Goal: Information Seeking & Learning: Find specific page/section

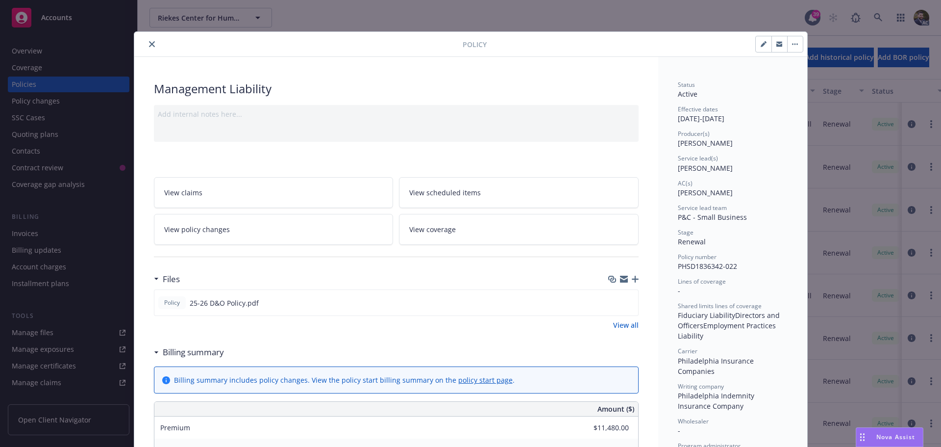
scroll to position [4, 0]
click at [148, 47] on button "close" at bounding box center [152, 44] width 12 height 12
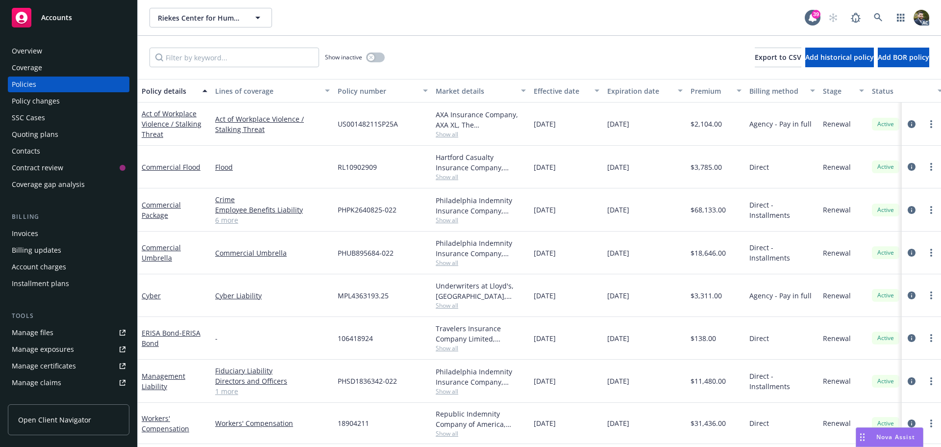
click at [230, 221] on link "6 more" at bounding box center [272, 220] width 115 height 10
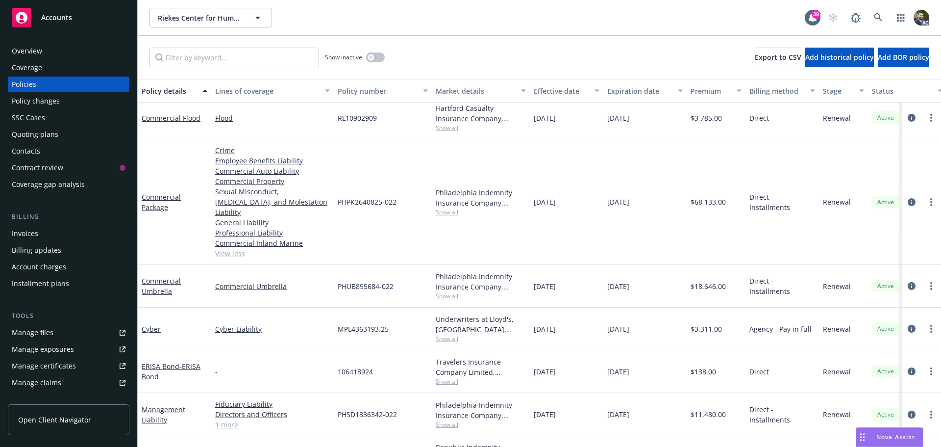
scroll to position [76, 0]
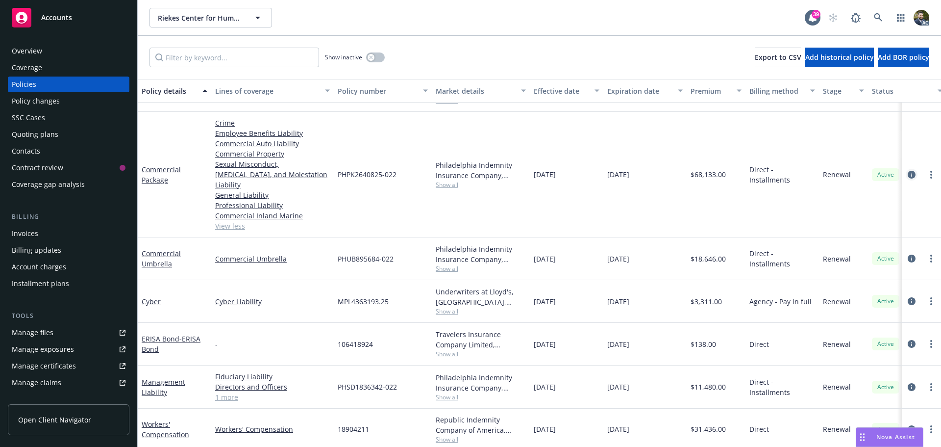
click at [908, 171] on icon "circleInformation" at bounding box center [912, 175] width 8 height 8
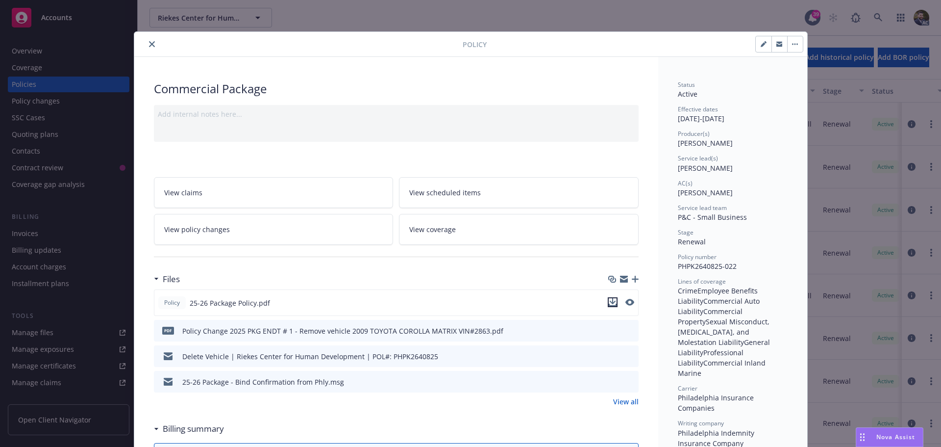
click at [609, 299] on icon "download file" at bounding box center [613, 302] width 8 height 8
drag, startPoint x: 780, startPoint y: 10, endPoint x: 796, endPoint y: 5, distance: 16.4
click at [780, 9] on div "Policy Commercial Package Add internal notes here... View claims View scheduled…" at bounding box center [470, 223] width 941 height 447
click at [152, 41] on button "close" at bounding box center [152, 44] width 12 height 12
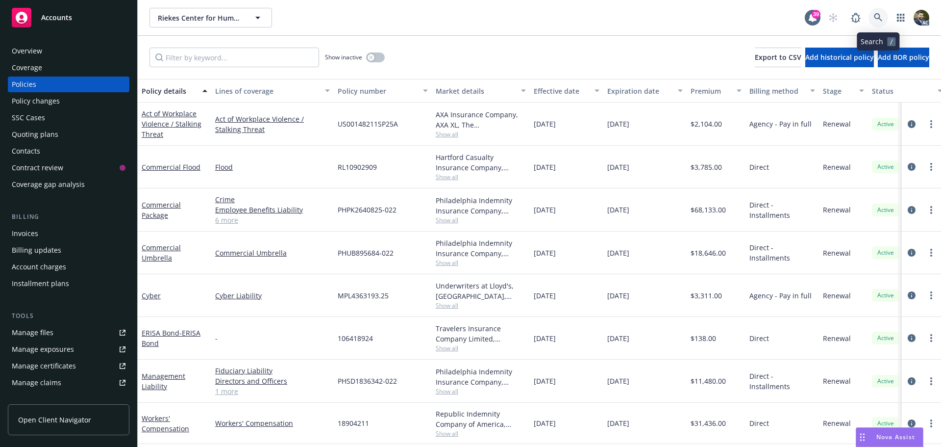
click at [878, 14] on icon at bounding box center [878, 17] width 9 height 9
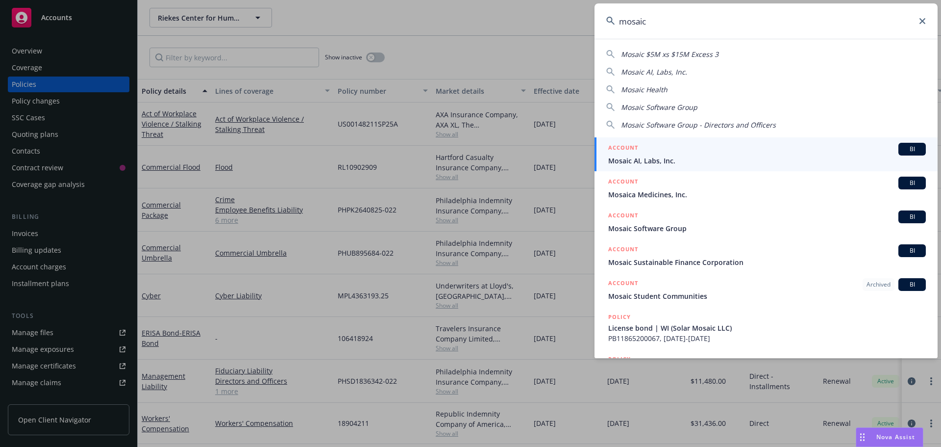
type input "mosaic"
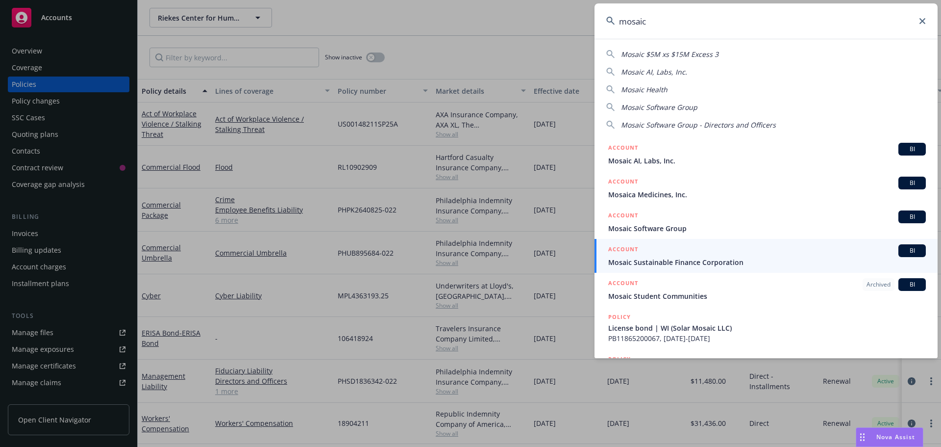
click at [689, 257] on span "Mosaic Sustainable Finance Corporation" at bounding box center [767, 262] width 318 height 10
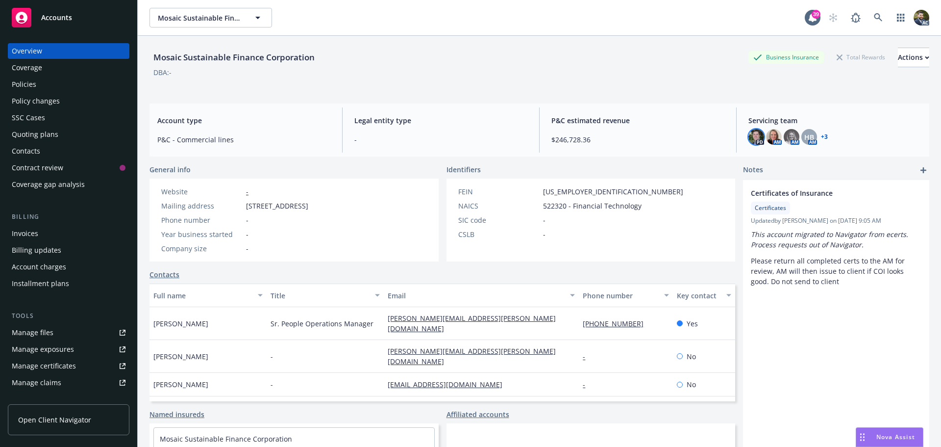
click at [749, 138] on img at bounding box center [757, 137] width 16 height 16
click at [821, 134] on link "+ 3" at bounding box center [824, 137] width 7 height 6
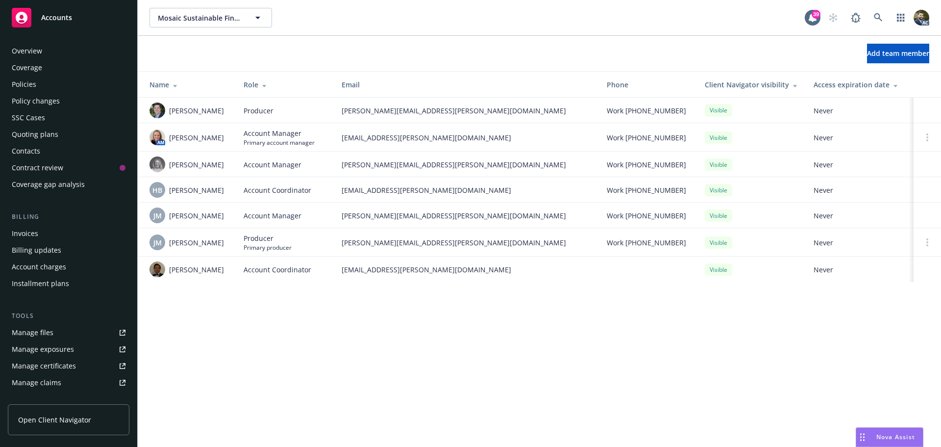
click at [45, 51] on div "Overview" at bounding box center [69, 51] width 114 height 16
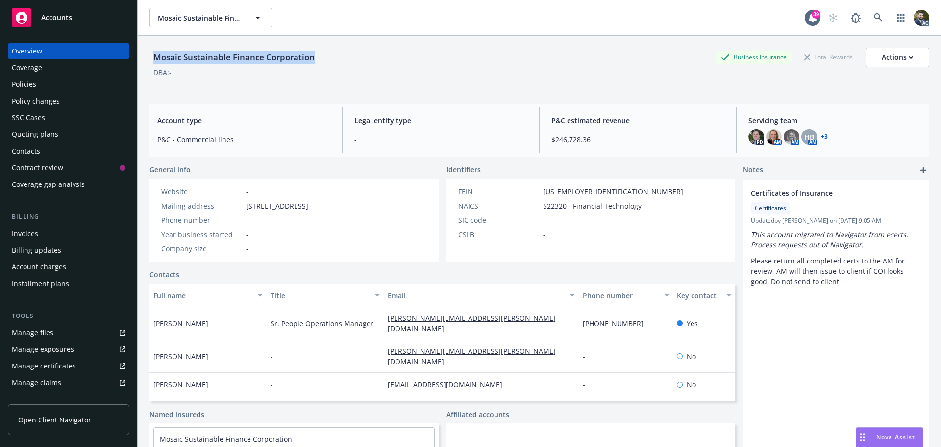
drag, startPoint x: 313, startPoint y: 59, endPoint x: 151, endPoint y: 61, distance: 162.3
click at [151, 61] on div "Mosaic Sustainable Finance Corporation" at bounding box center [234, 57] width 169 height 13
copy div "Mosaic Sustainable Finance Corporation"
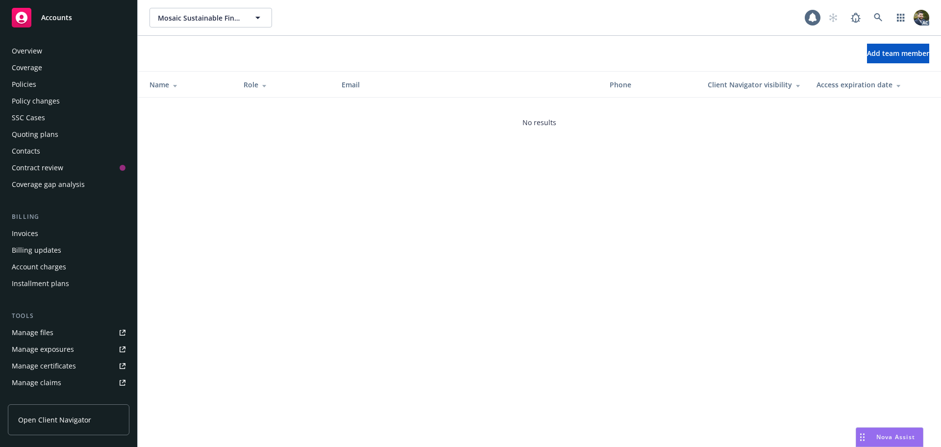
scroll to position [192, 0]
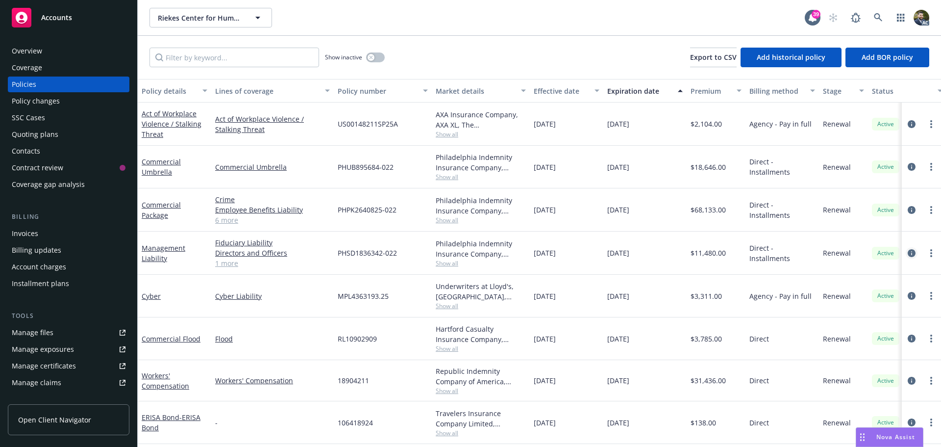
click at [908, 252] on icon "circleInformation" at bounding box center [912, 253] width 8 height 8
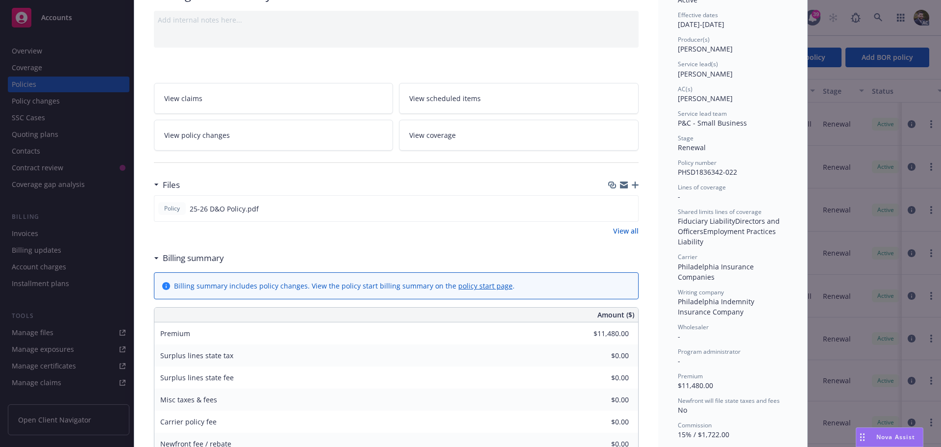
scroll to position [98, 0]
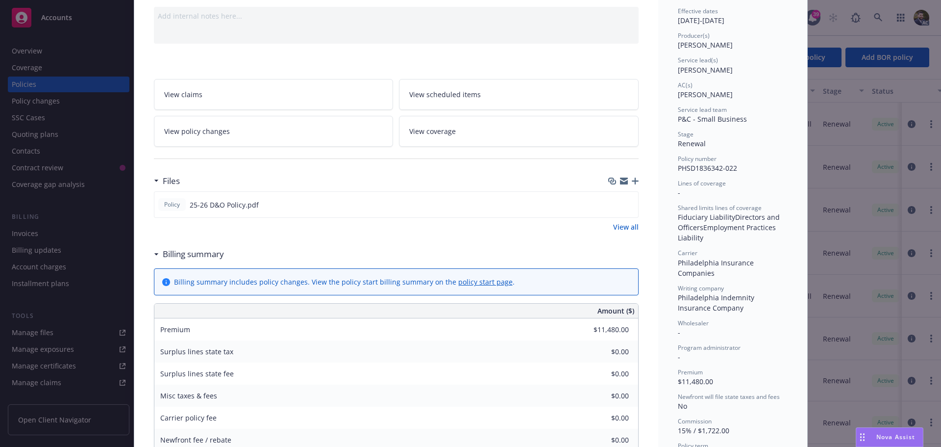
click at [616, 226] on link "View all" at bounding box center [625, 227] width 25 height 10
